Goal: Task Accomplishment & Management: Use online tool/utility

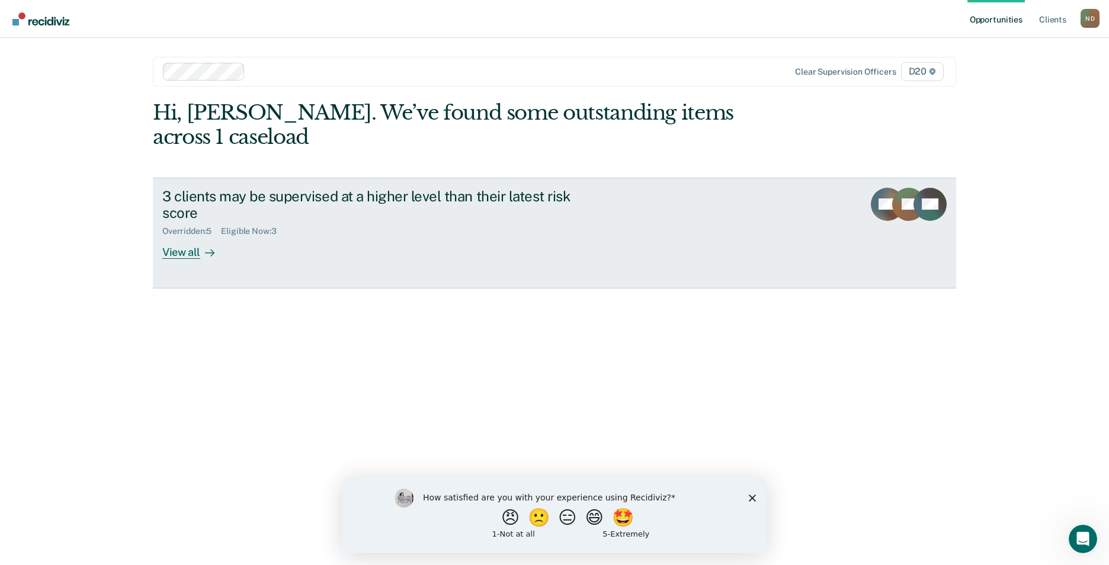
click at [188, 236] on div "View all" at bounding box center [195, 247] width 66 height 23
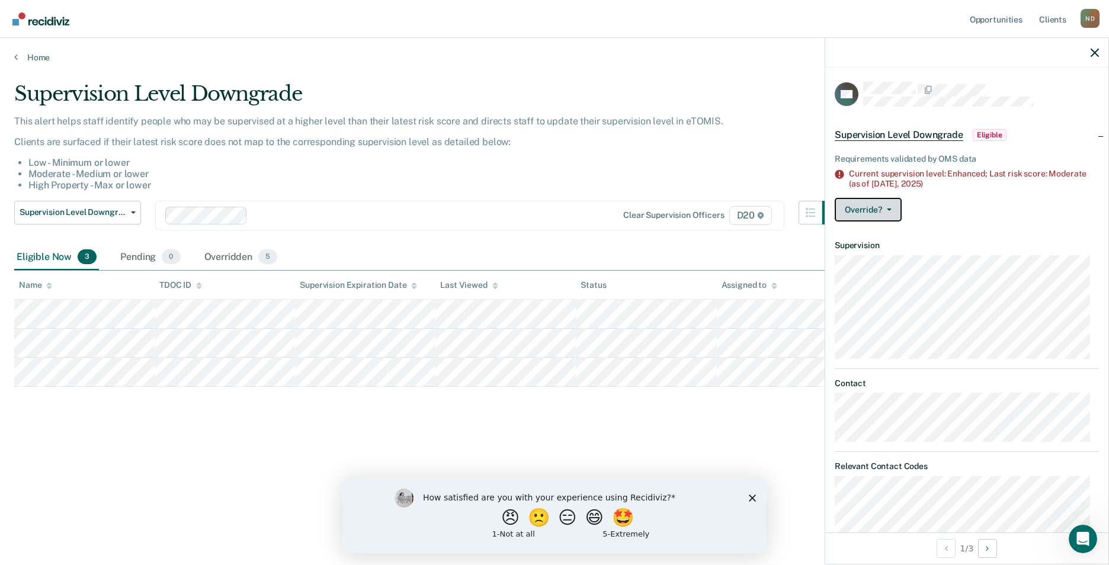
click at [895, 210] on button "Override?" at bounding box center [868, 210] width 67 height 24
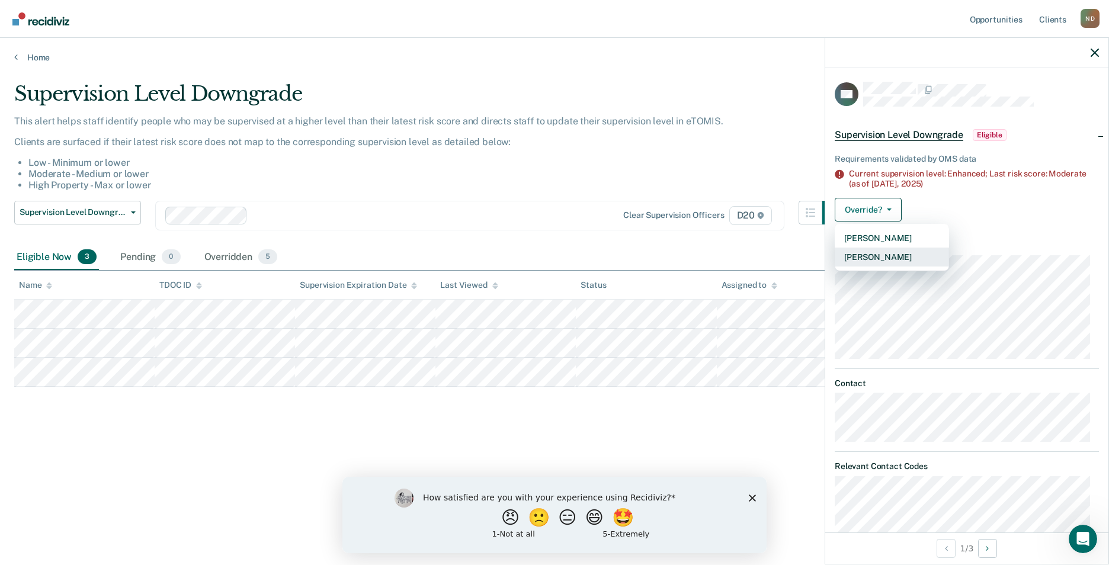
click at [891, 257] on button "[PERSON_NAME]" at bounding box center [892, 257] width 114 height 19
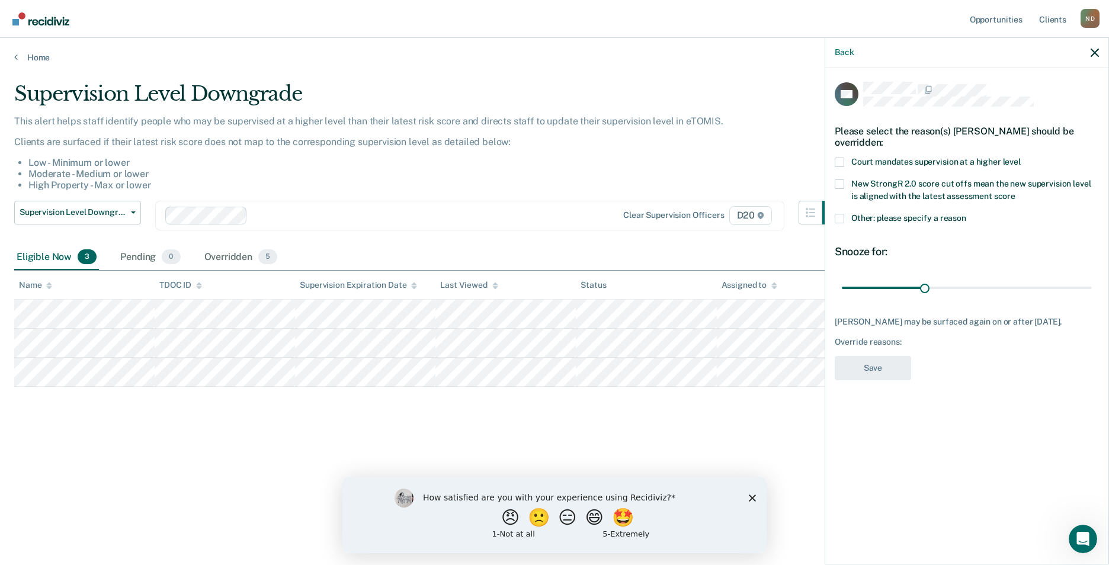
click at [840, 158] on span at bounding box center [839, 162] width 9 height 9
click at [1021, 158] on input "Court mandates supervision at a higher level" at bounding box center [1021, 158] width 0 height 0
click at [889, 356] on button "Save" at bounding box center [873, 368] width 76 height 24
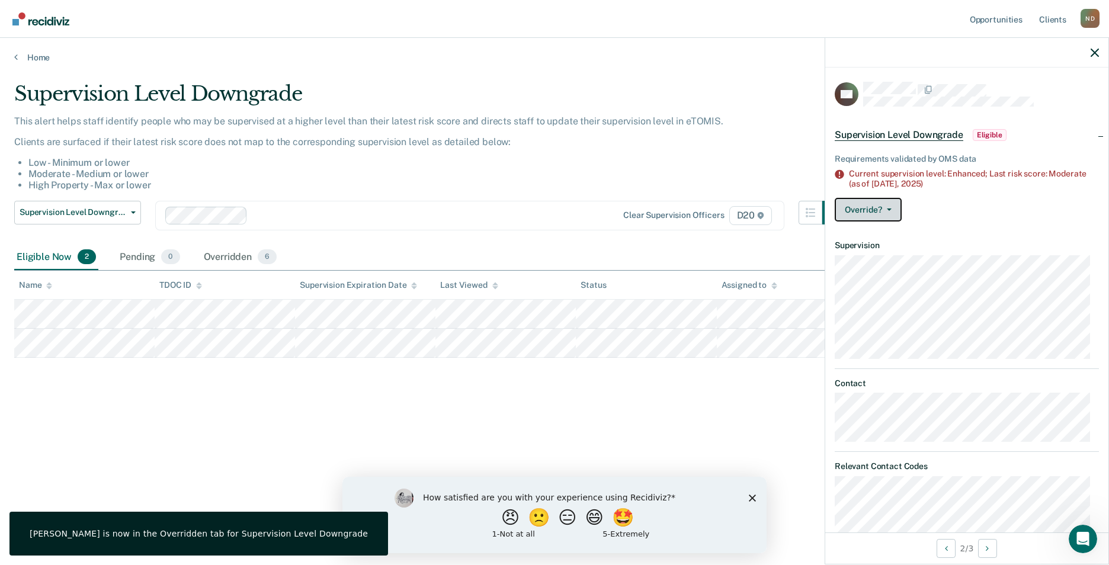
click at [873, 207] on button "Override?" at bounding box center [868, 210] width 67 height 24
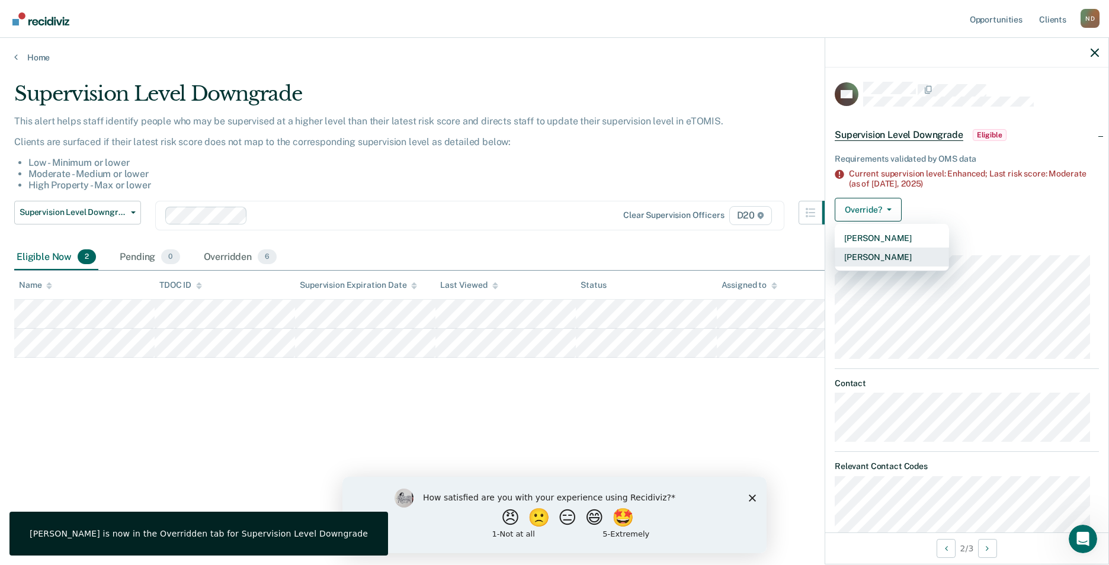
click at [888, 252] on button "Mark Overridden" at bounding box center [892, 257] width 114 height 19
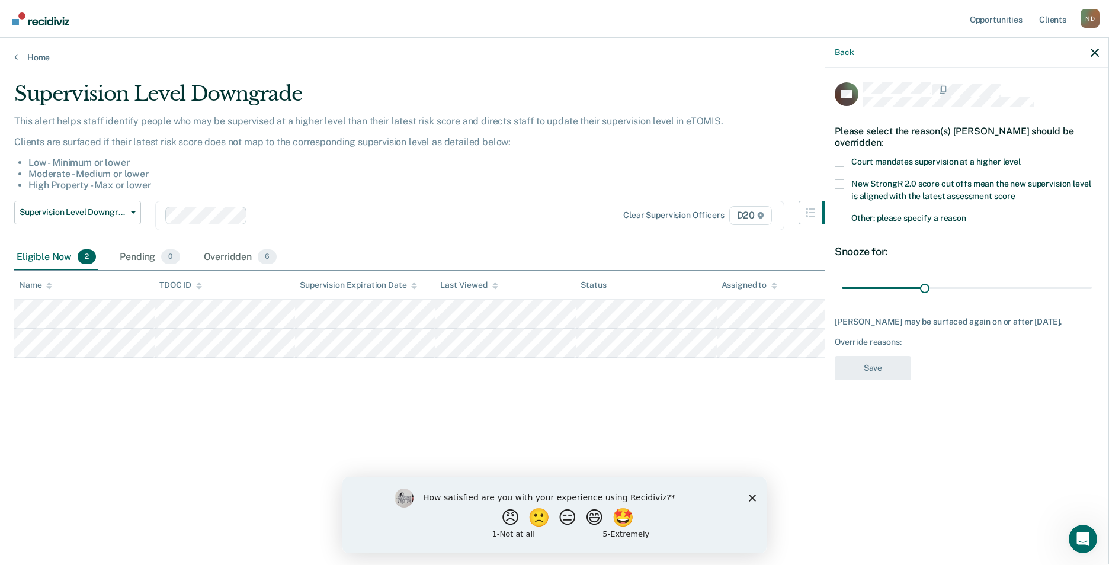
click at [841, 159] on span at bounding box center [839, 162] width 9 height 9
click at [1021, 158] on input "Court mandates supervision at a higher level" at bounding box center [1021, 158] width 0 height 0
click at [909, 359] on button "Save" at bounding box center [873, 368] width 76 height 24
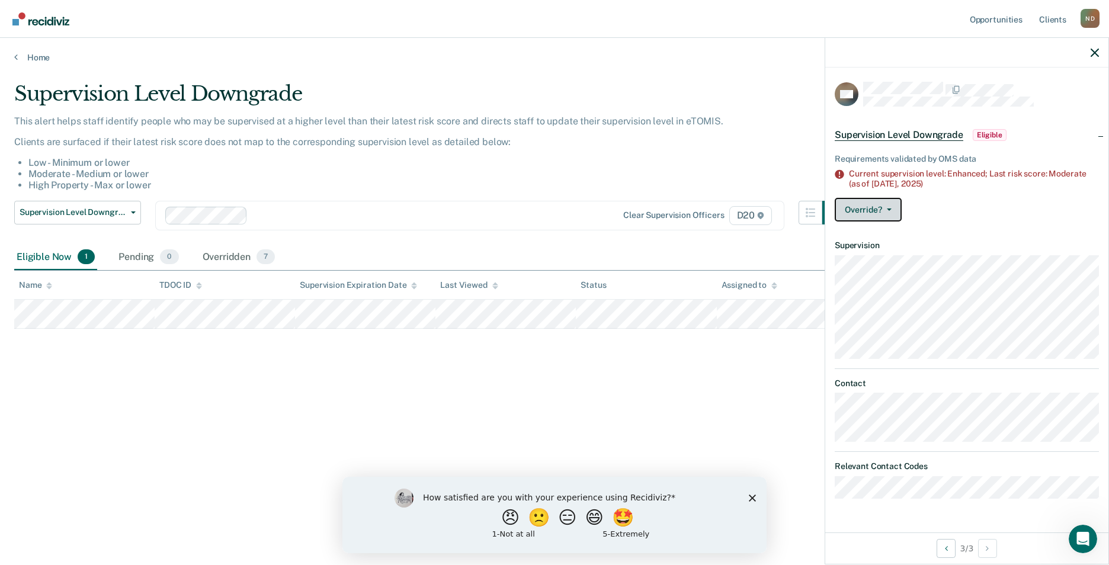
click at [866, 204] on button "Override?" at bounding box center [868, 210] width 67 height 24
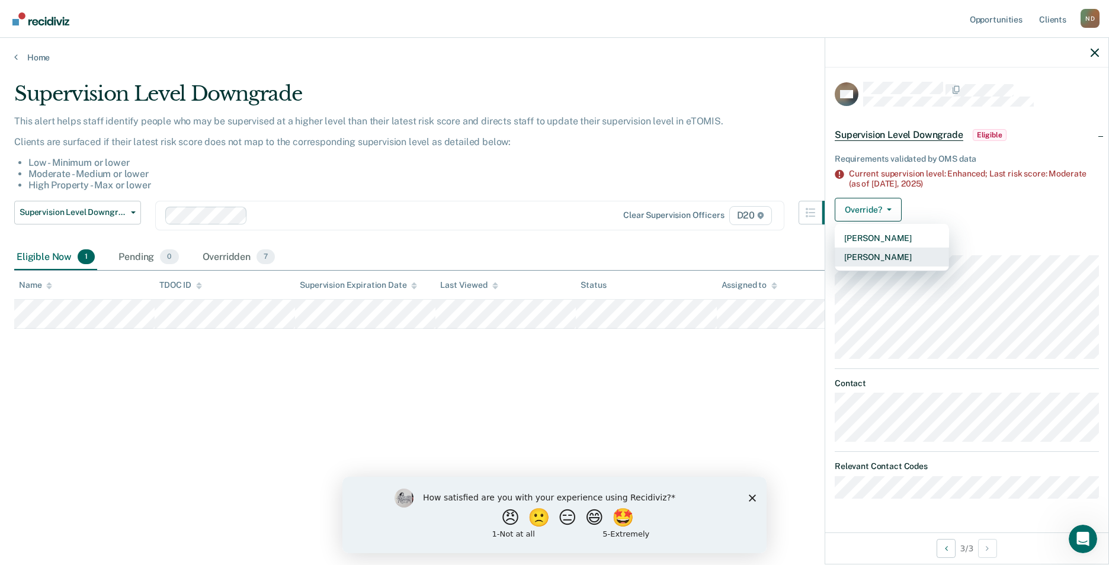
click at [879, 252] on button "Mark Overridden" at bounding box center [892, 257] width 114 height 19
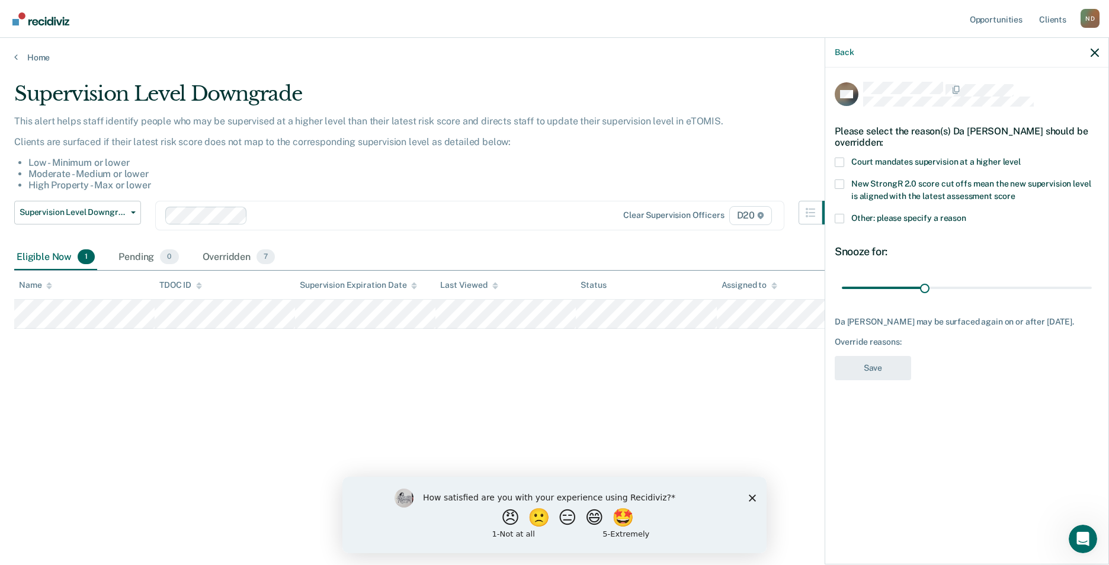
drag, startPoint x: 843, startPoint y: 159, endPoint x: 851, endPoint y: 168, distance: 11.8
click at [843, 159] on span at bounding box center [839, 162] width 9 height 9
click at [1021, 158] on input "Court mandates supervision at a higher level" at bounding box center [1021, 158] width 0 height 0
click at [897, 358] on button "Save" at bounding box center [873, 368] width 76 height 24
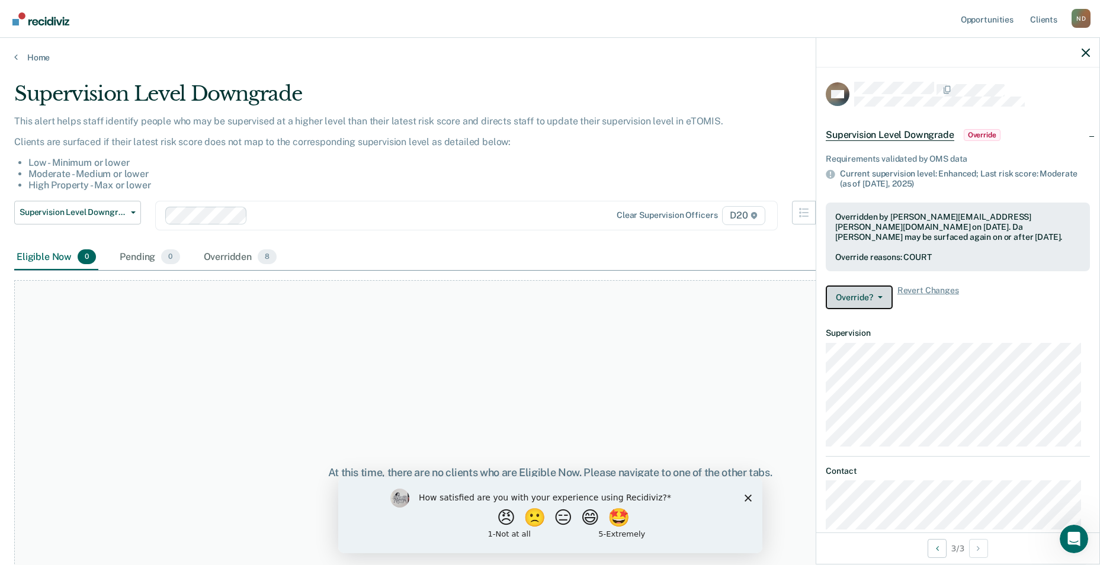
click at [892, 296] on button "Override?" at bounding box center [859, 298] width 67 height 24
